Goal: Complete application form

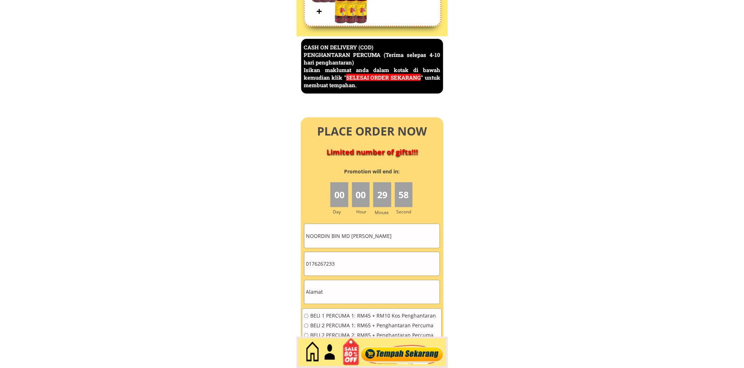
scroll to position [3125, 0]
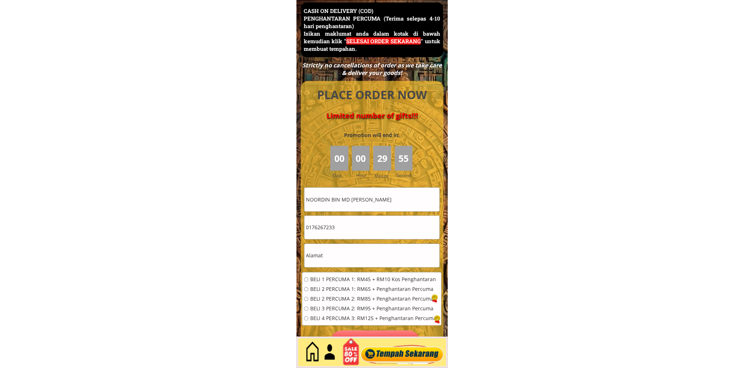
click at [359, 228] on input "0176267233" at bounding box center [371, 227] width 135 height 23
click at [391, 197] on input "NOORDIN BIN MD [PERSON_NAME]" at bounding box center [371, 199] width 135 height 23
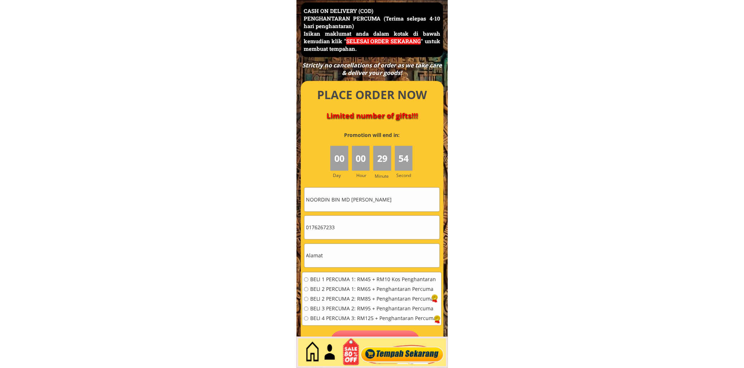
paste input "Lim Sing"
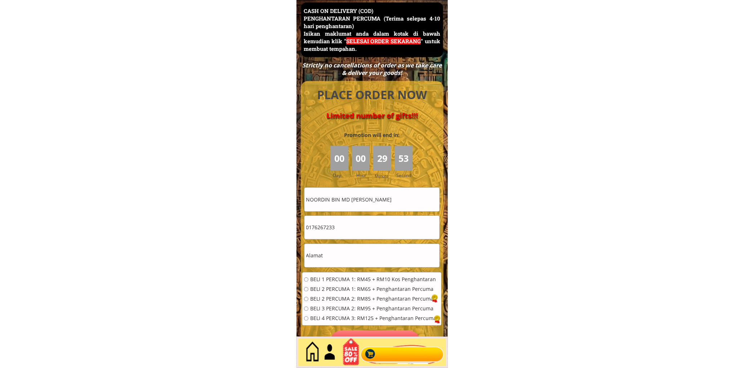
click at [388, 196] on input "NOORDIN BIN MD [PERSON_NAME]" at bounding box center [371, 199] width 135 height 23
paste input "text"
type input "Lim Sing"
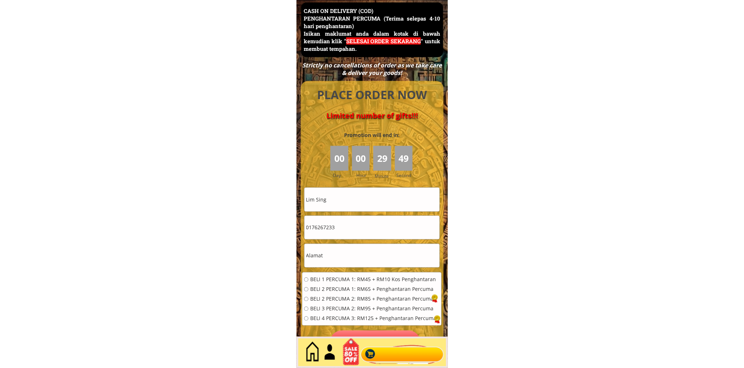
click at [369, 228] on input "0176267233" at bounding box center [371, 227] width 135 height 23
click at [349, 246] on input "text" at bounding box center [371, 255] width 135 height 23
paste input "[STREET_ADDRESS]"
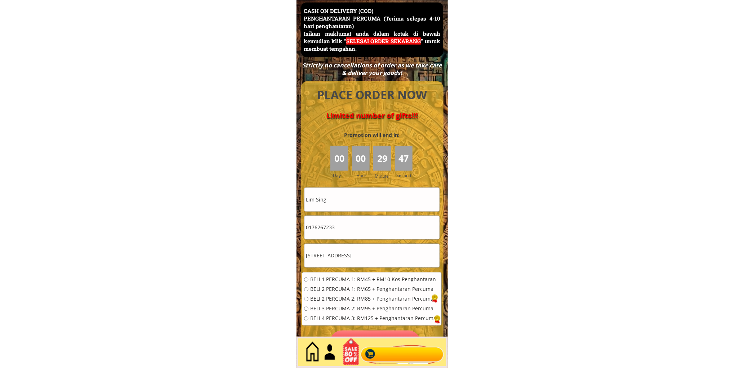
type input "[STREET_ADDRESS]"
click at [359, 227] on input "0176267233" at bounding box center [371, 227] width 135 height 23
click at [360, 227] on input "0176267233" at bounding box center [371, 227] width 135 height 23
paste input "23183058"
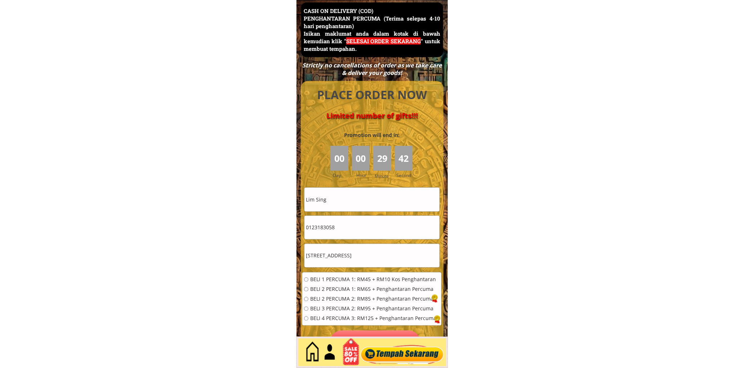
type input "0123183058"
click at [330, 288] on span "BELI 2 PERCUMA 1: RM65 + Penghantaran Percuma" at bounding box center [373, 289] width 126 height 5
radio input "true"
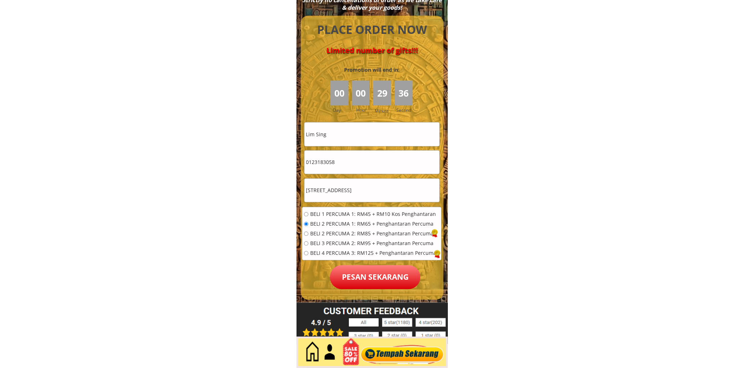
scroll to position [3192, 0]
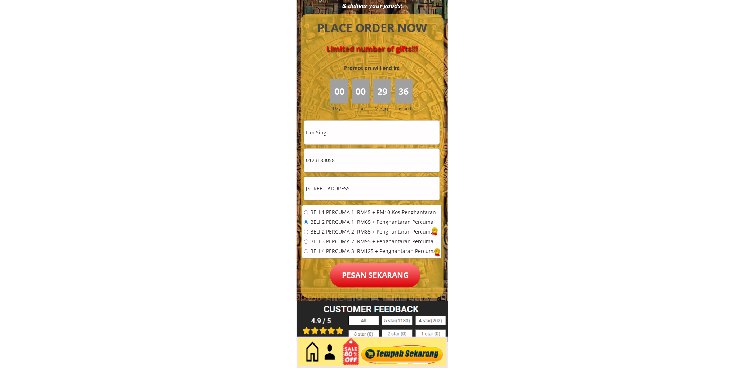
click at [388, 284] on p "Pesan sekarang" at bounding box center [375, 275] width 90 height 24
